Goal: Task Accomplishment & Management: Use online tool/utility

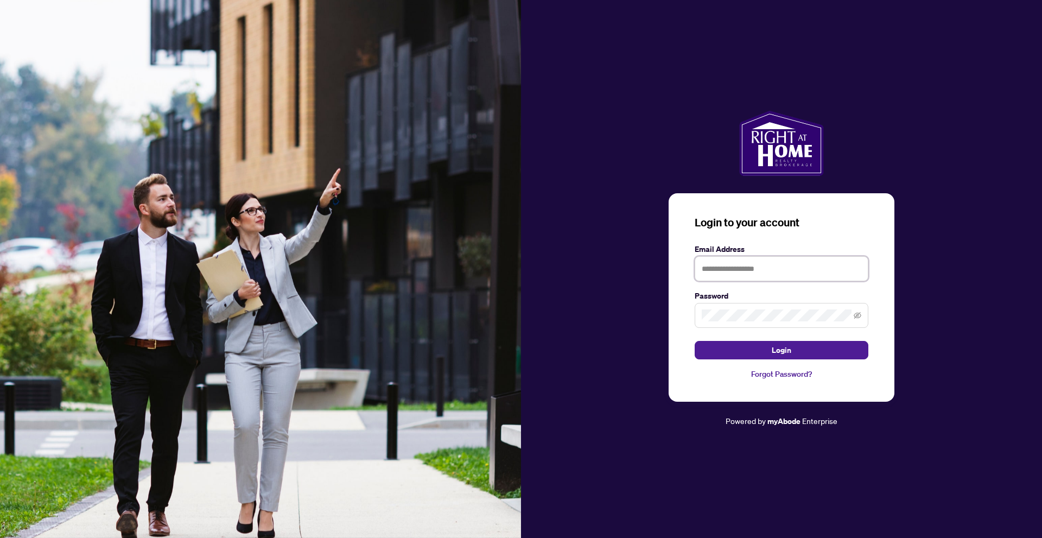
click at [721, 264] on input "text" at bounding box center [782, 268] width 174 height 25
type input "**********"
click at [715, 353] on button "Login" at bounding box center [782, 350] width 174 height 18
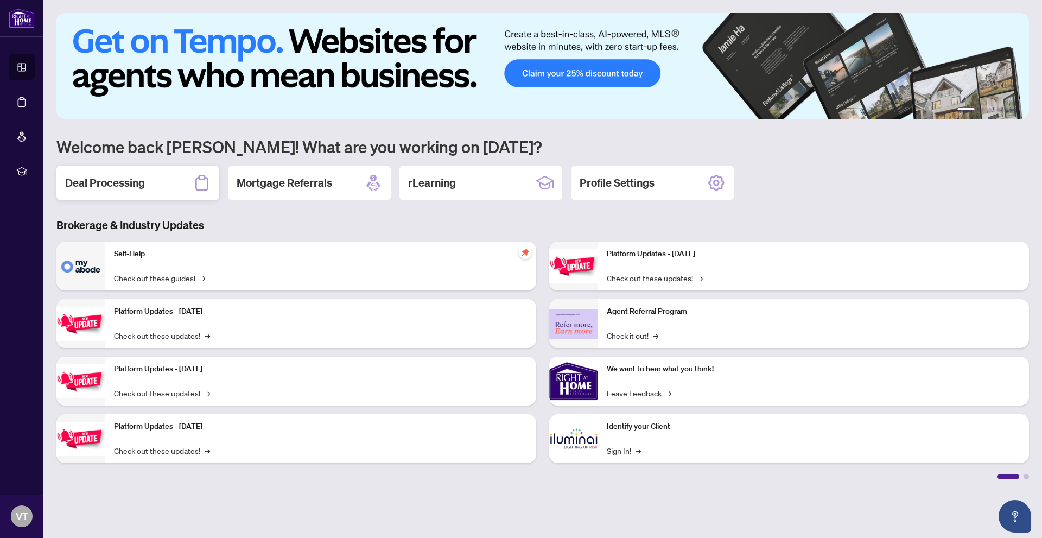
click at [138, 191] on div "Deal Processing" at bounding box center [137, 183] width 163 height 35
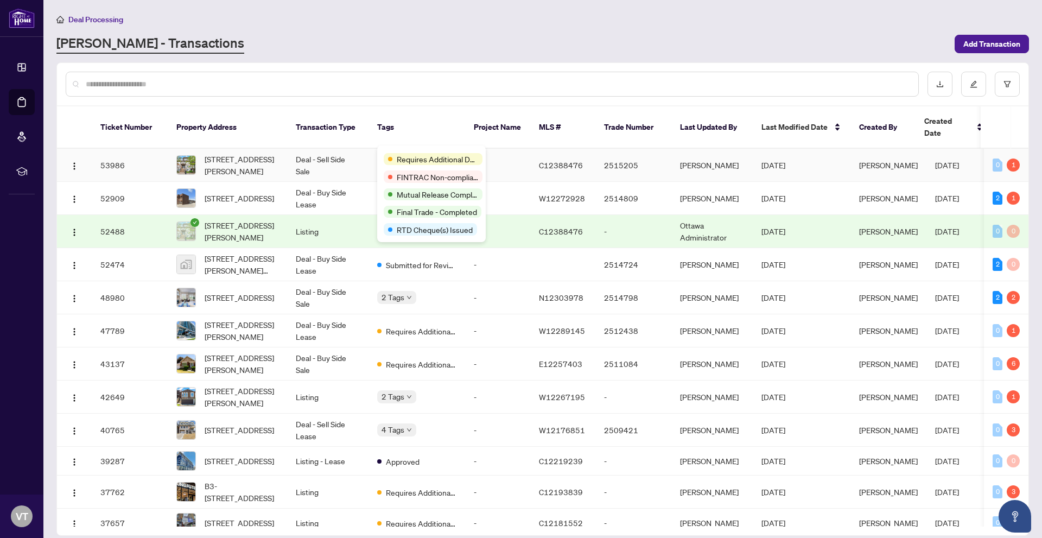
click at [367, 156] on td "Deal - Sell Side Sale" at bounding box center [327, 165] width 81 height 33
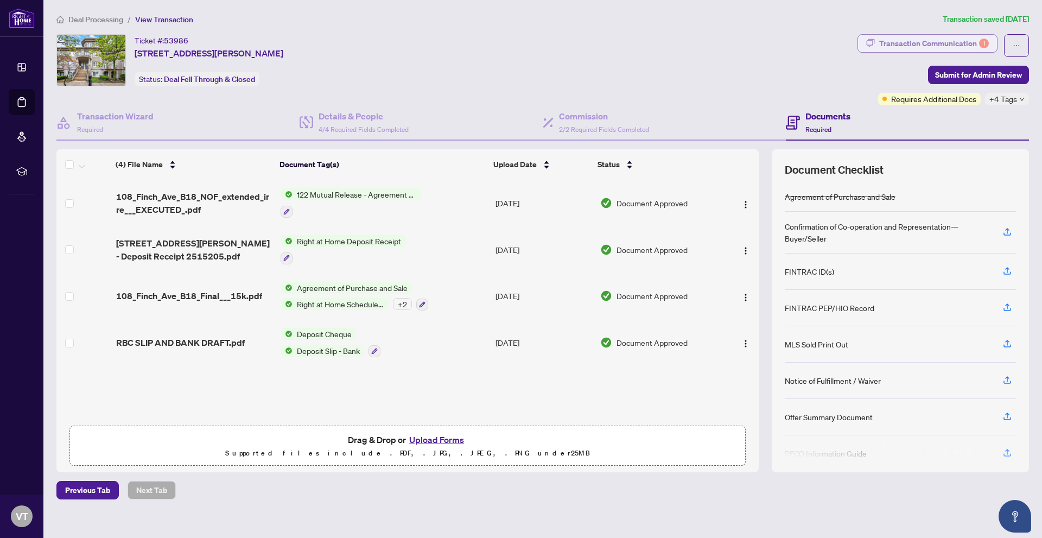
click at [914, 50] on div "Transaction Communication 1" at bounding box center [934, 43] width 110 height 17
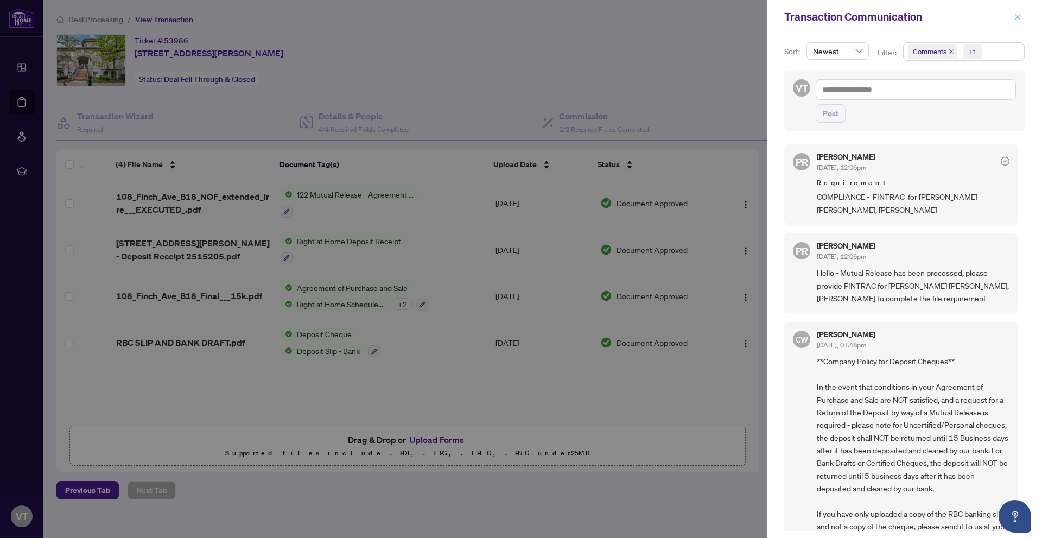
click at [1011, 15] on button "button" at bounding box center [1017, 16] width 14 height 13
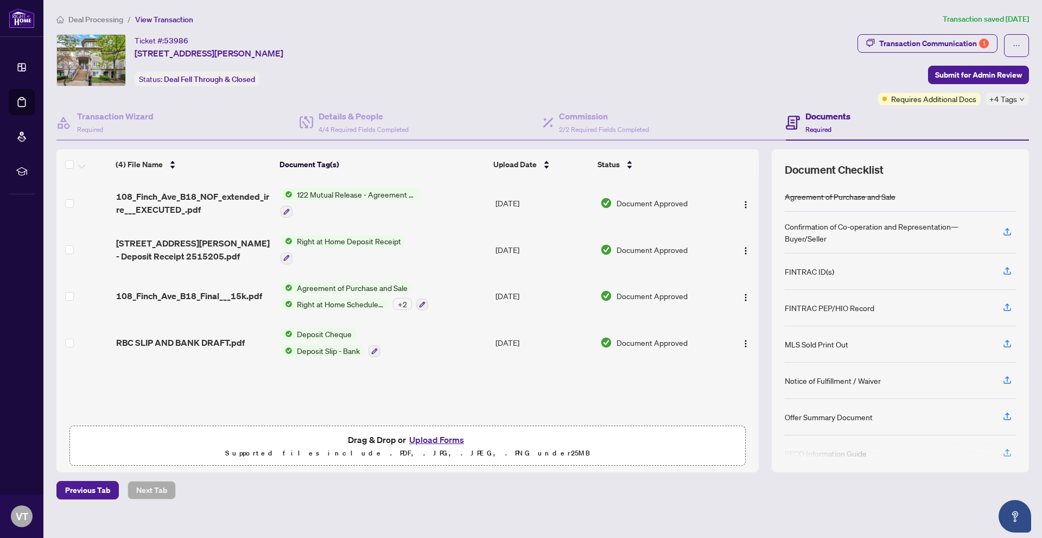
click at [103, 18] on span "Deal Processing" at bounding box center [95, 20] width 55 height 10
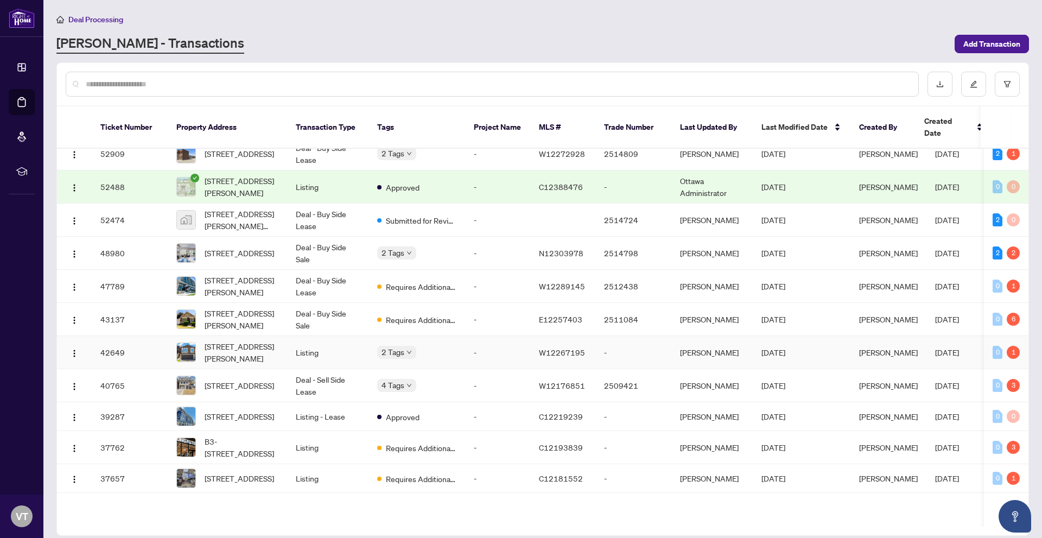
scroll to position [54, 0]
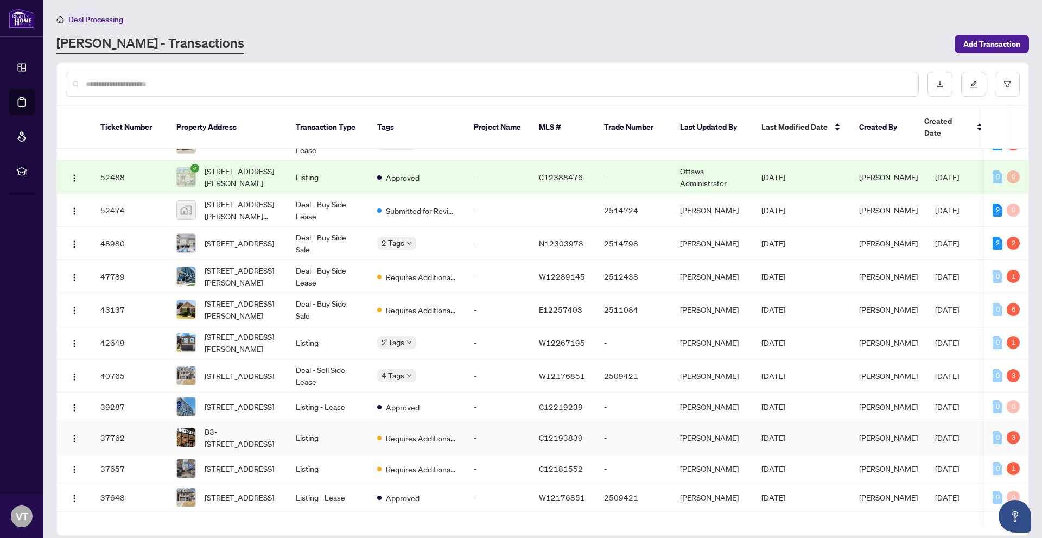
click at [335, 424] on td "Listing" at bounding box center [327, 437] width 81 height 33
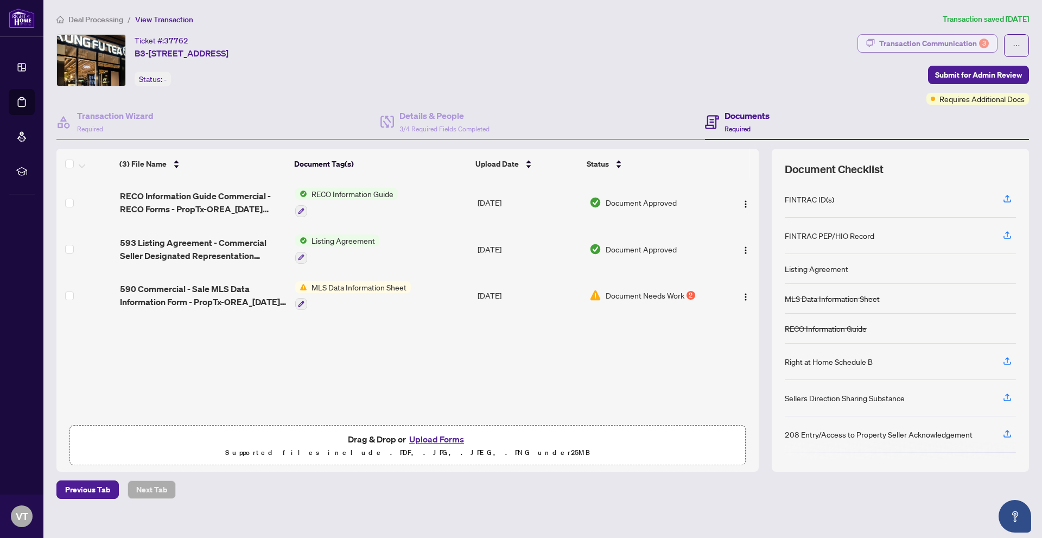
click at [905, 43] on div "Transaction Communication 3" at bounding box center [934, 43] width 110 height 17
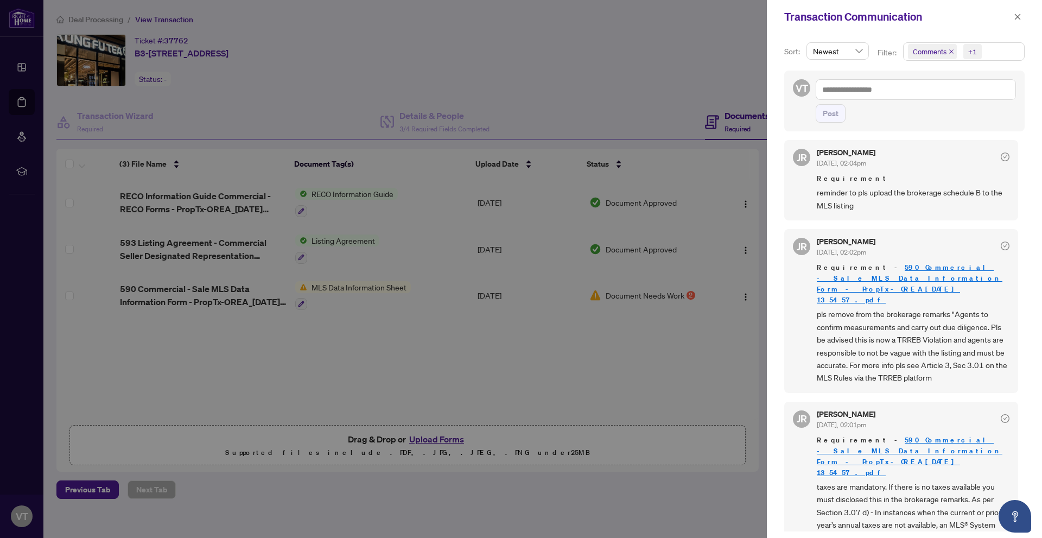
scroll to position [5, 0]
click at [1015, 16] on icon "close" at bounding box center [1018, 17] width 8 height 8
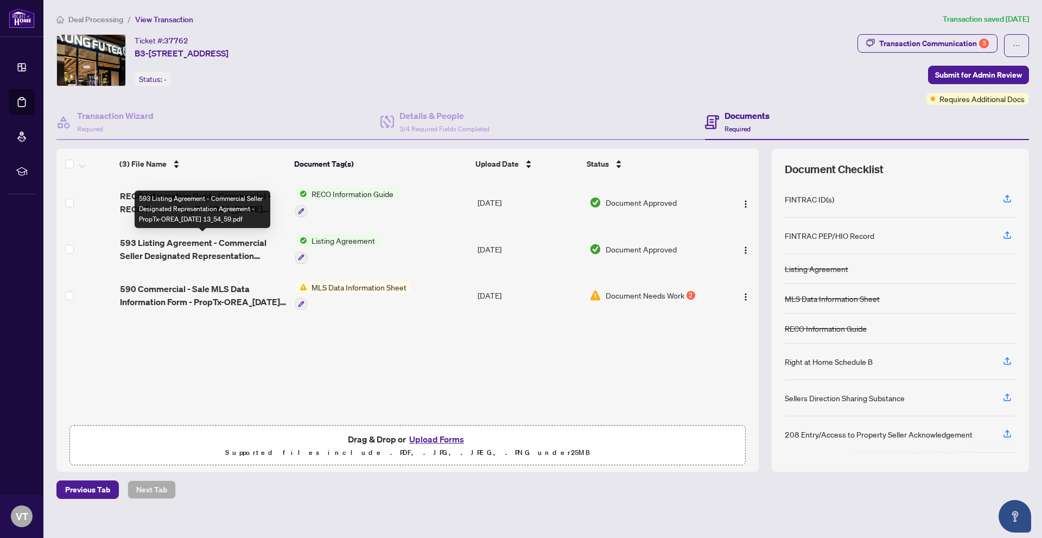
click at [231, 248] on span "593 Listing Agreement - Commercial Seller Designated Representation Agreement -…" at bounding box center [203, 249] width 167 height 26
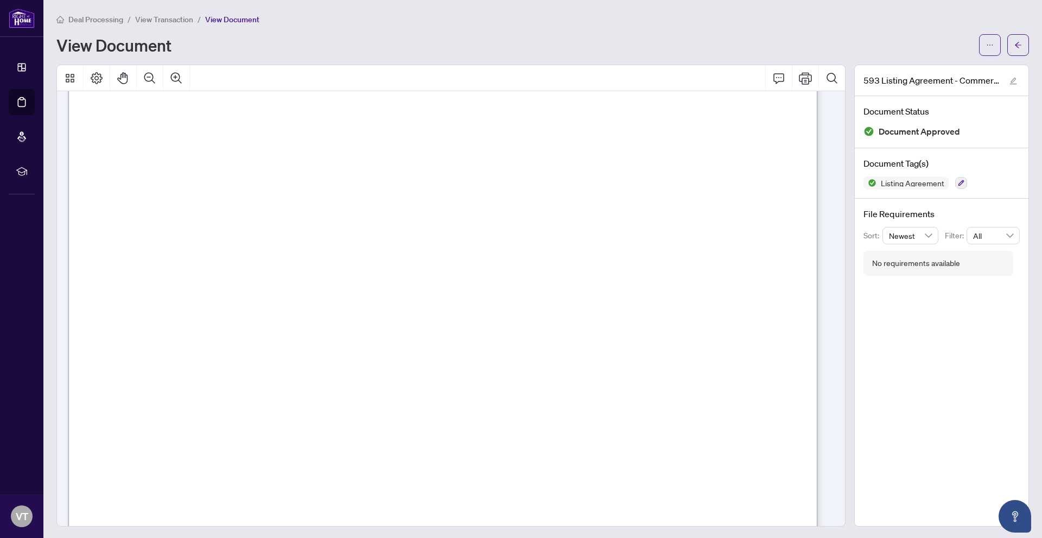
scroll to position [109, 0]
click at [164, 22] on span "View Transaction" at bounding box center [164, 20] width 58 height 10
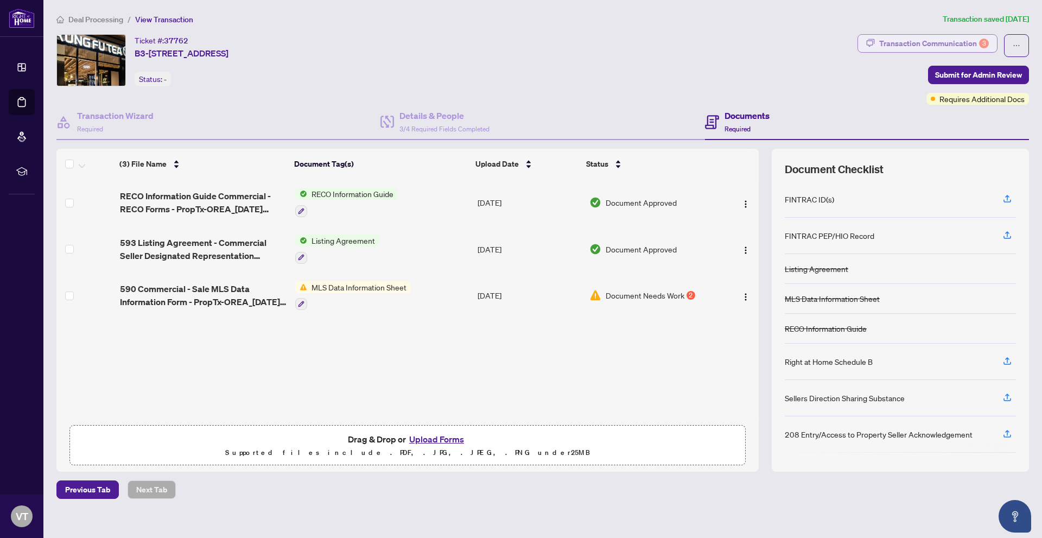
click at [940, 48] on div "Transaction Communication 3" at bounding box center [934, 43] width 110 height 17
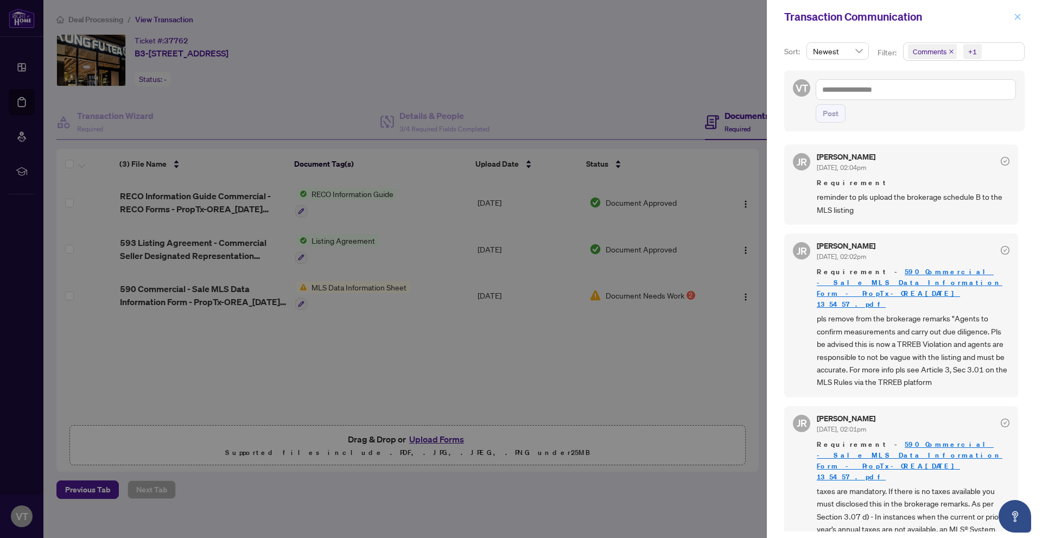
click at [1021, 13] on icon "close" at bounding box center [1018, 17] width 8 height 8
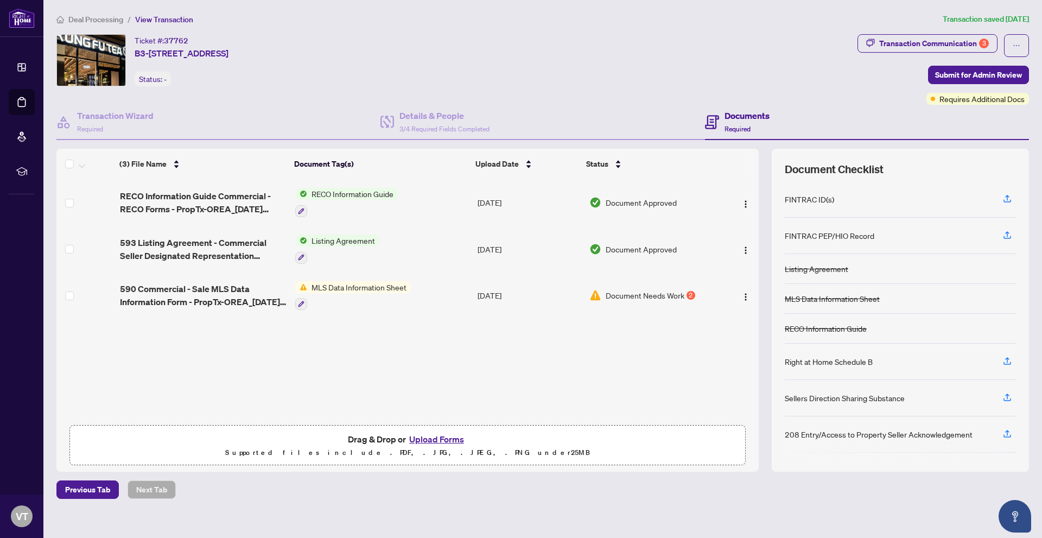
click at [100, 20] on span "Deal Processing" at bounding box center [95, 20] width 55 height 10
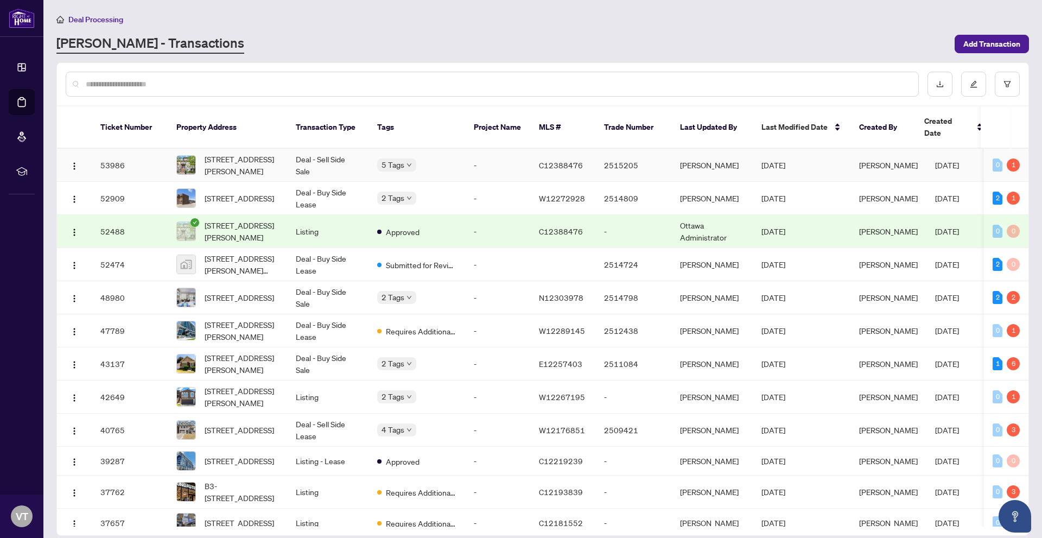
click at [354, 155] on td "Deal - Sell Side Sale" at bounding box center [327, 165] width 81 height 33
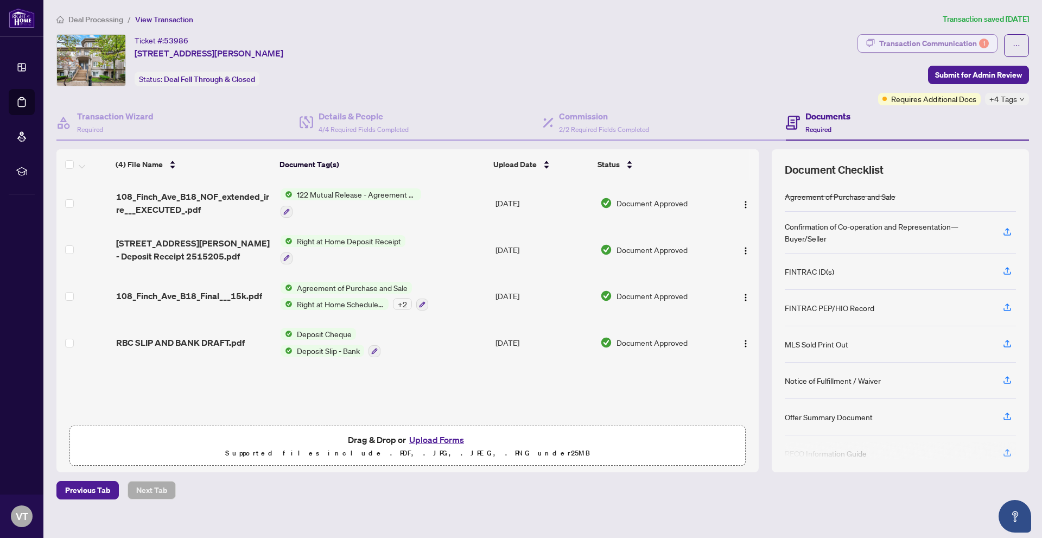
click at [943, 47] on div "Transaction Communication 1" at bounding box center [934, 43] width 110 height 17
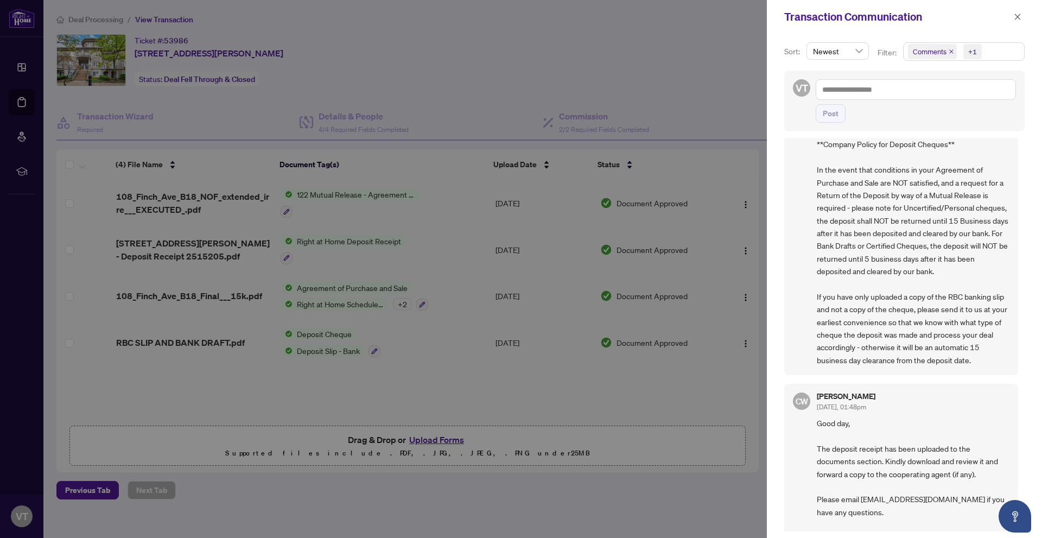
scroll to position [249, 0]
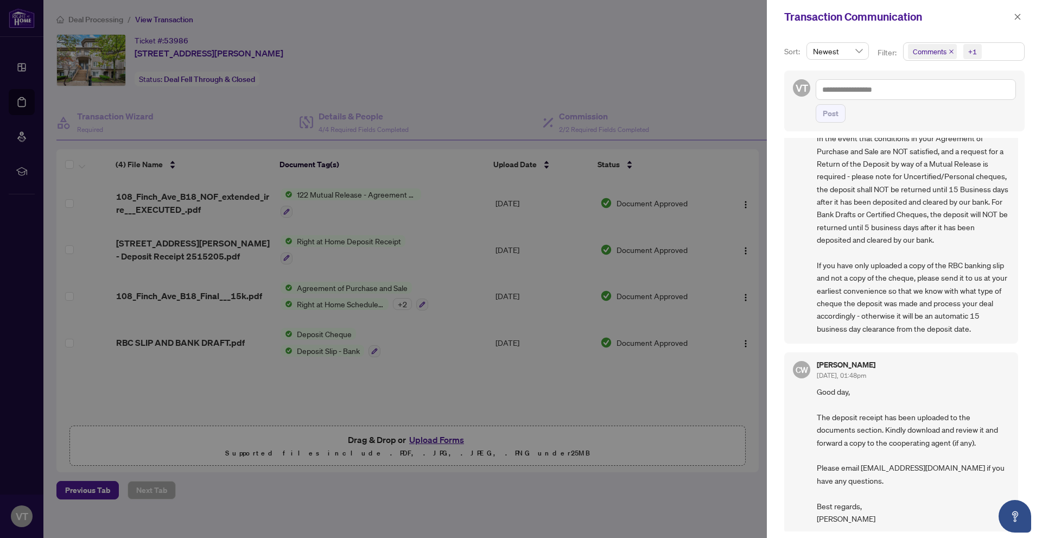
click at [722, 380] on div at bounding box center [521, 269] width 1042 height 538
click at [1013, 17] on button "button" at bounding box center [1017, 16] width 14 height 13
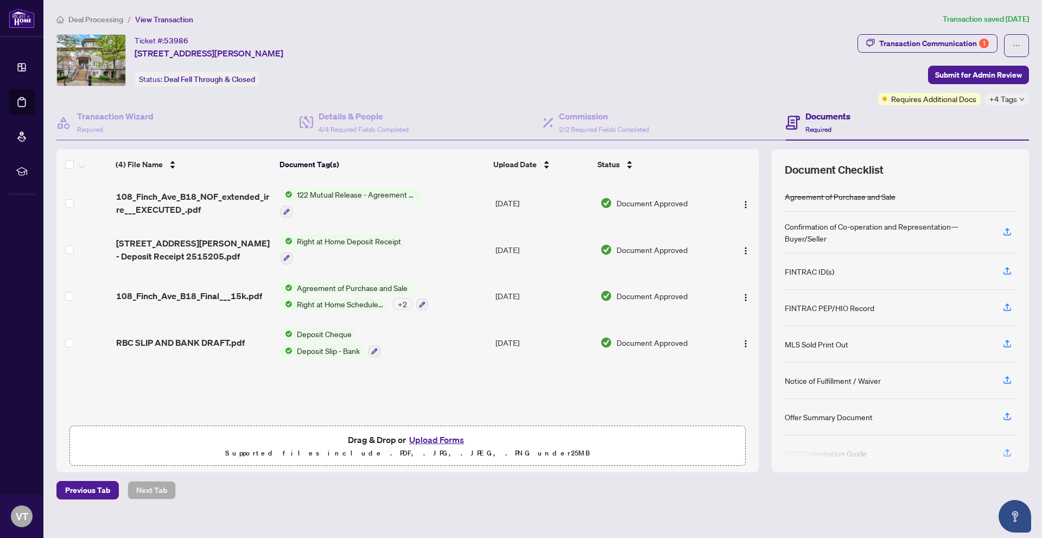
click at [418, 337] on td "Deposit Cheque Deposit Slip - Bank" at bounding box center [383, 342] width 215 height 47
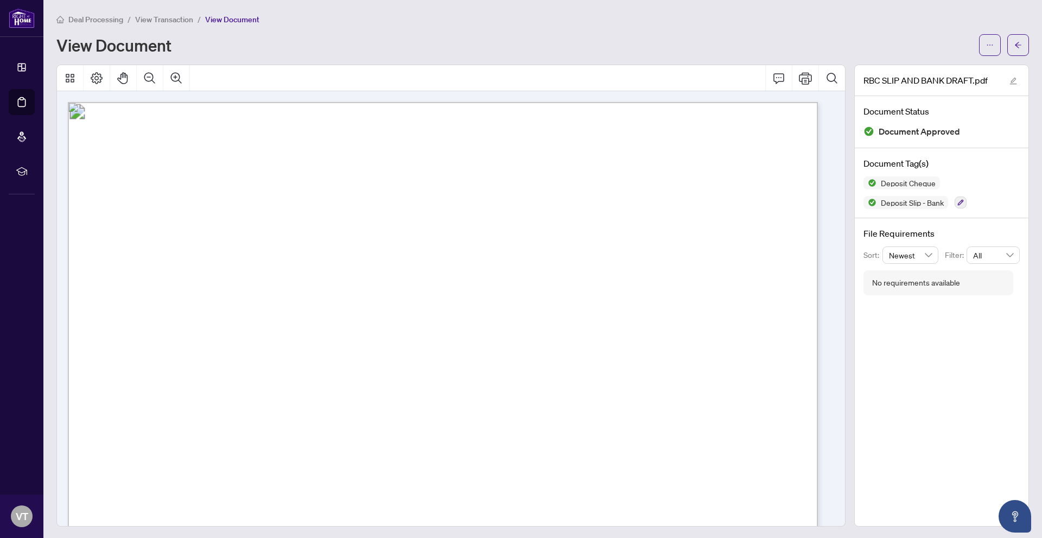
click at [186, 18] on span "View Transaction" at bounding box center [164, 20] width 58 height 10
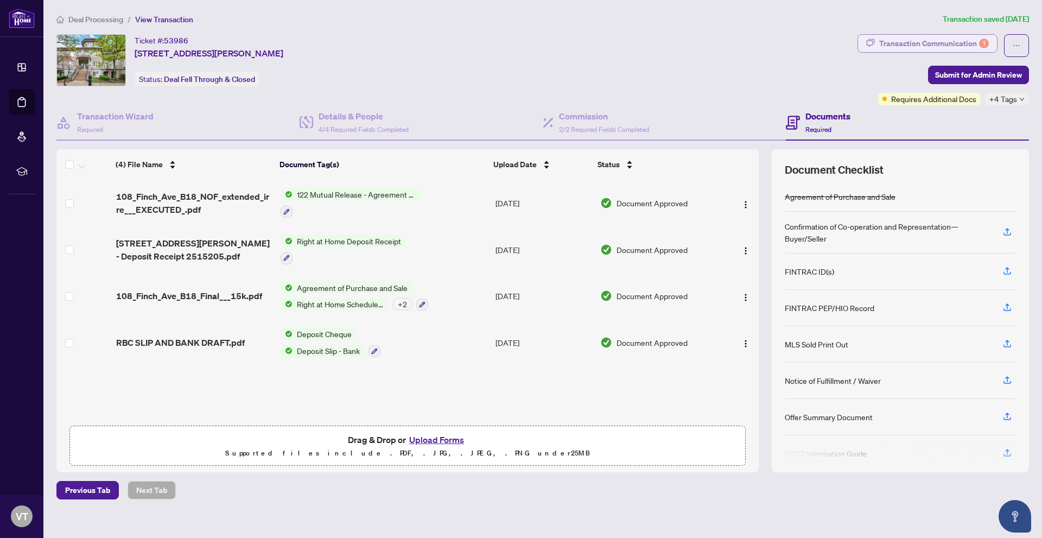
click at [971, 49] on div "Transaction Communication 1" at bounding box center [934, 43] width 110 height 17
